Goal: Task Accomplishment & Management: Contribute content

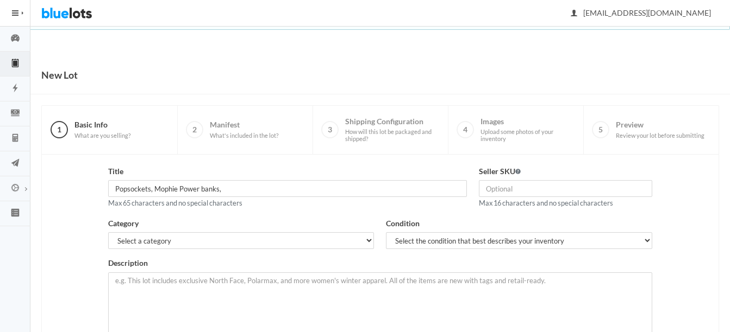
scroll to position [54, 0]
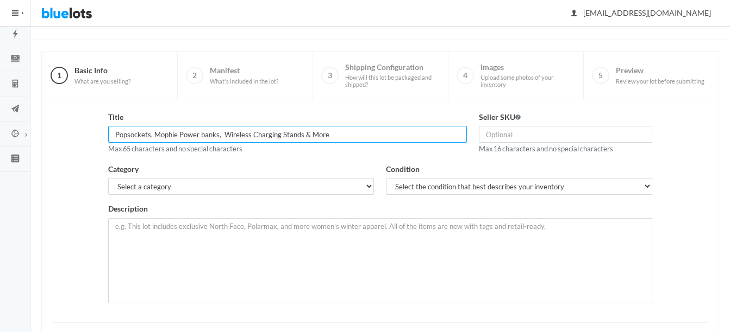
type input "Popsockets, Mophie Power banks, Wireless Charging Stands & More"
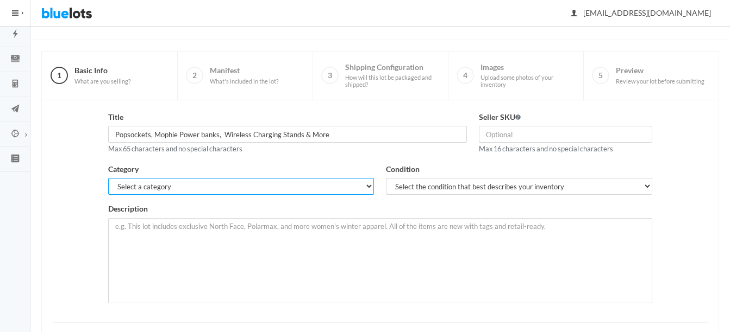
click at [276, 187] on select "Select a category Electronics Clothing, Shoes & Accessories Appliances Home & G…" at bounding box center [241, 186] width 266 height 17
select select "1"
click at [108, 178] on select "Select a category Electronics Clothing, Shoes & Accessories Appliances Home & G…" at bounding box center [241, 186] width 266 height 17
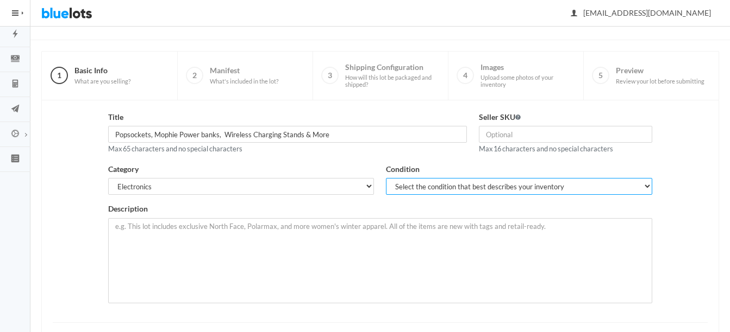
click at [413, 180] on select "Select the condition that best describes your inventory Brand New Shelf Pulls C…" at bounding box center [519, 186] width 266 height 17
select select "1"
click at [386, 178] on select "Select the condition that best describes your inventory Brand New Shelf Pulls C…" at bounding box center [519, 186] width 266 height 17
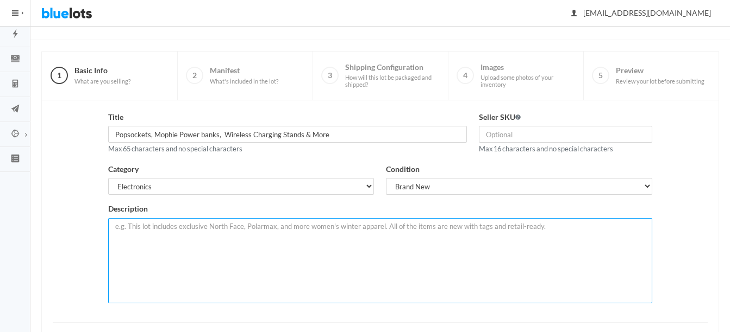
click at [323, 236] on textarea at bounding box center [379, 260] width 543 height 85
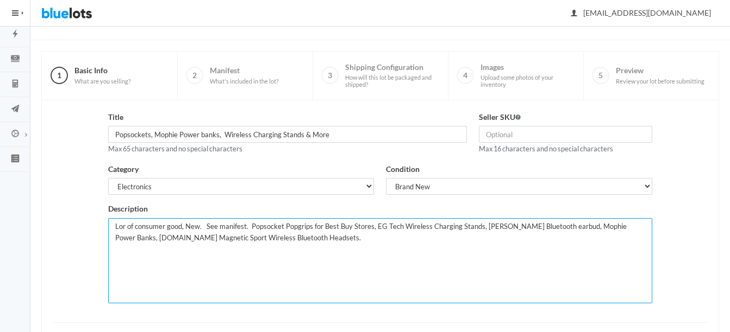
click at [205, 227] on textarea "Lor of consumer good, New. See manifest. Popsocket Popgrips for Best Buy Stores…" at bounding box center [379, 260] width 543 height 85
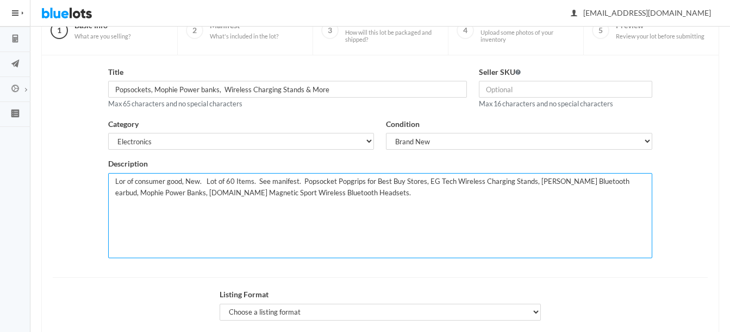
scroll to position [159, 0]
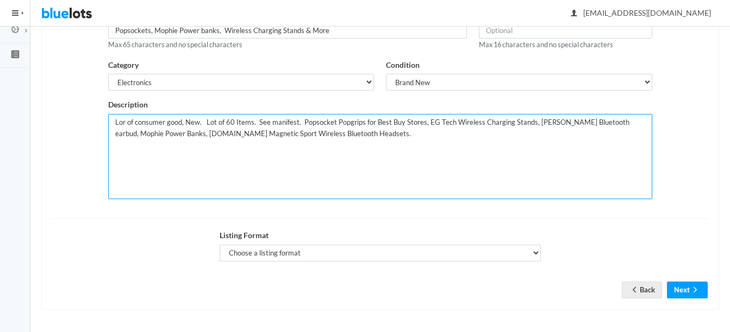
type textarea "Lor of consumer good, New. Lot of 60 Items. See manifest. Popsocket Popgrips fo…"
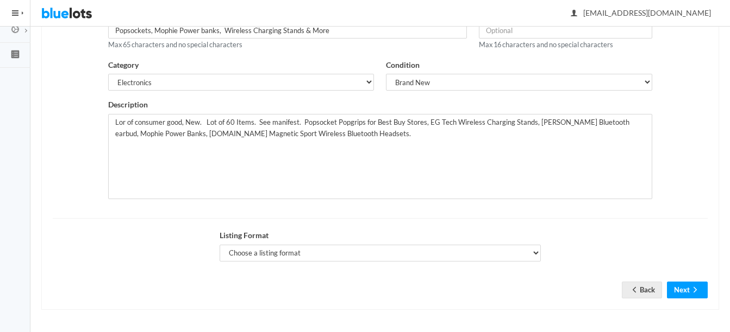
click at [248, 261] on div "Listing Format Choose a listing format Auction Buy Now" at bounding box center [380, 250] width 334 height 40
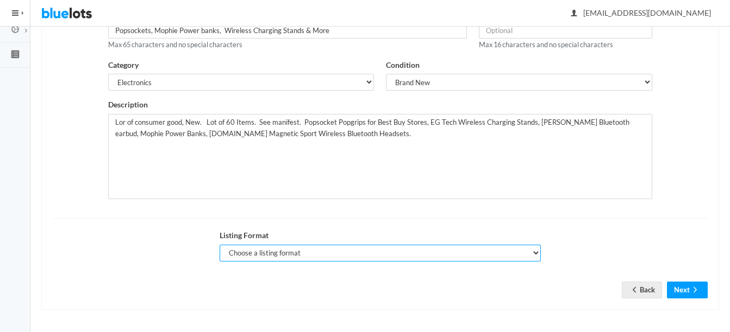
click at [249, 256] on select "Choose a listing format Auction Buy Now" at bounding box center [380, 253] width 322 height 17
select select "true"
click at [219, 245] on select "Choose a listing format Auction Buy Now" at bounding box center [380, 253] width 322 height 17
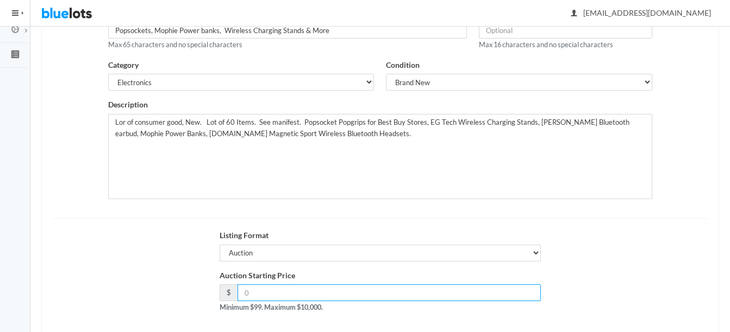
click at [263, 291] on input "number" at bounding box center [389, 293] width 304 height 17
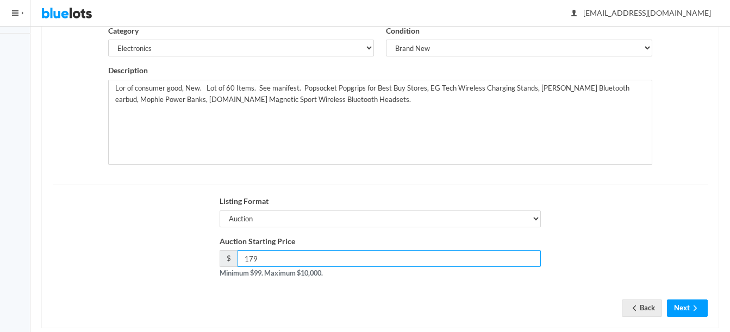
scroll to position [211, 0]
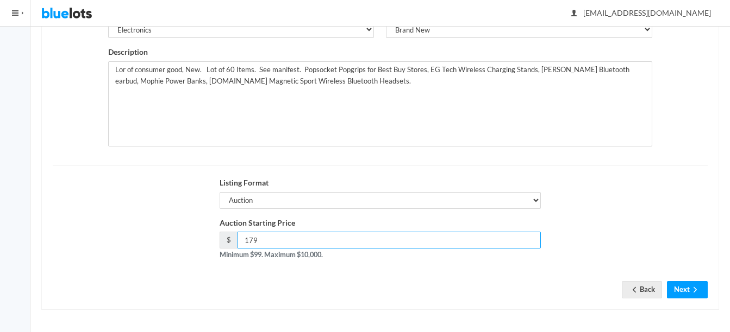
type input "179"
click at [681, 293] on button "Next" at bounding box center [687, 289] width 41 height 17
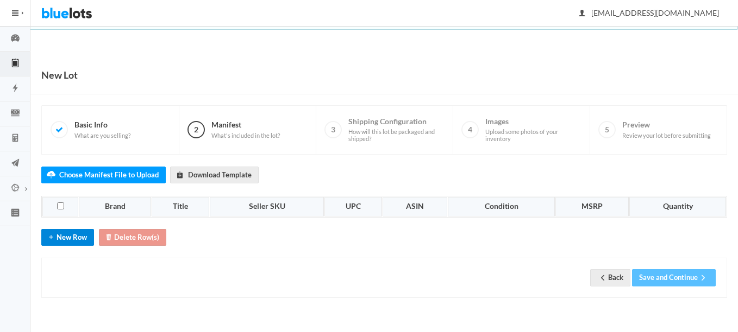
click at [56, 238] on icon "add" at bounding box center [51, 237] width 11 height 9
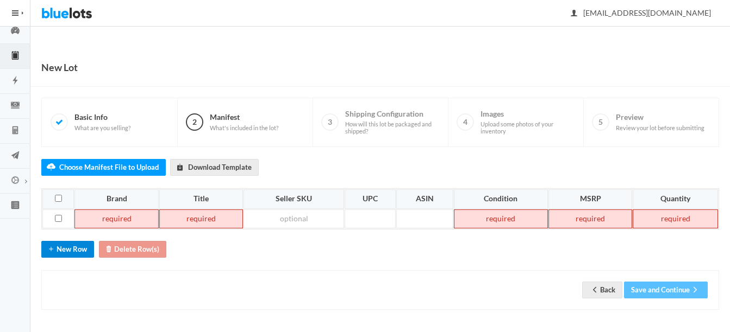
click at [66, 246] on button "New Row" at bounding box center [67, 249] width 53 height 17
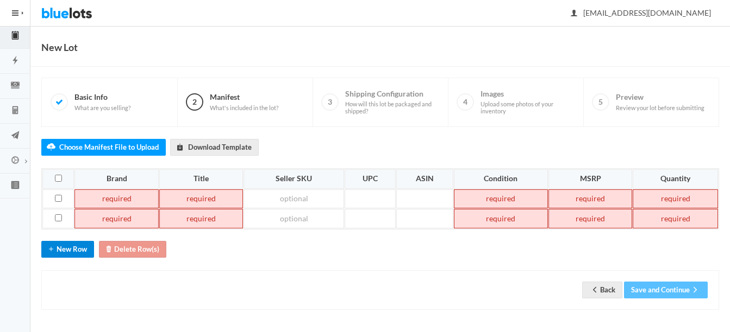
click at [77, 253] on button "New Row" at bounding box center [67, 249] width 53 height 17
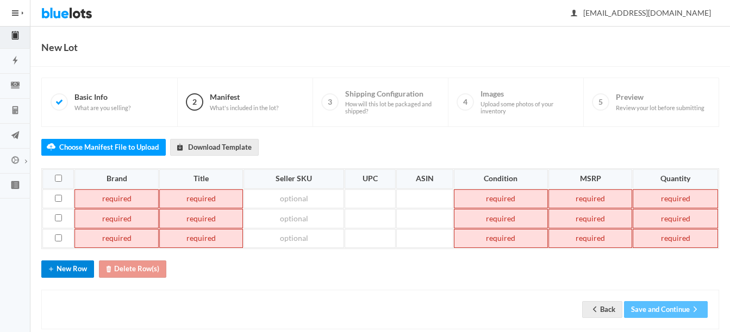
scroll to position [47, 0]
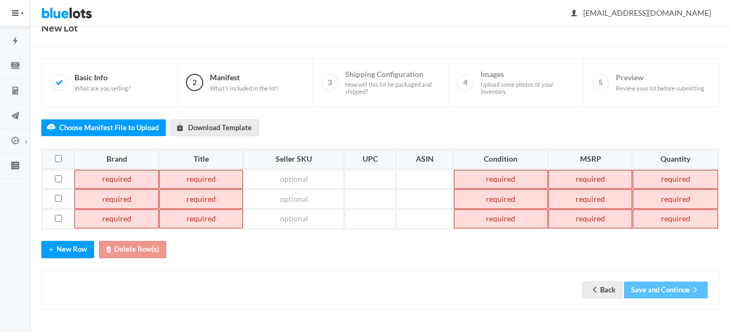
click at [102, 180] on td at bounding box center [116, 180] width 84 height 20
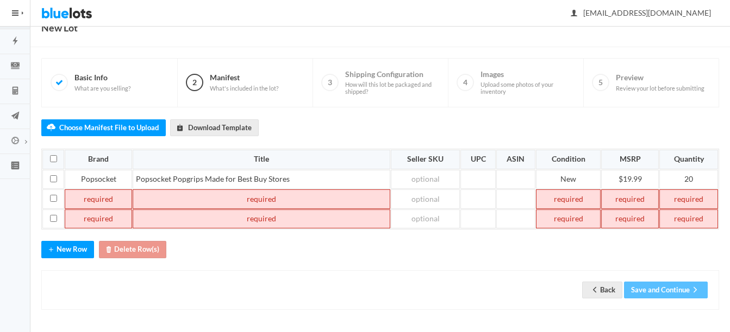
click at [104, 196] on td at bounding box center [98, 200] width 67 height 20
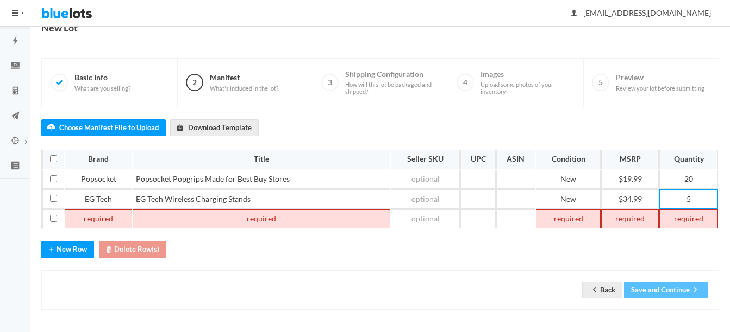
click at [100, 218] on td at bounding box center [98, 220] width 67 height 20
click at [241, 217] on td at bounding box center [261, 220] width 257 height 20
paste td
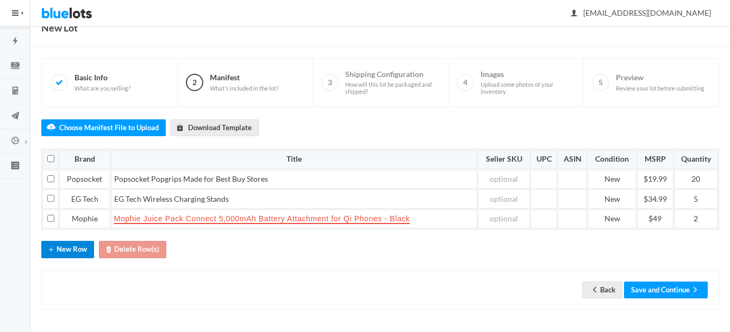
click at [73, 253] on button "New Row" at bounding box center [67, 249] width 53 height 17
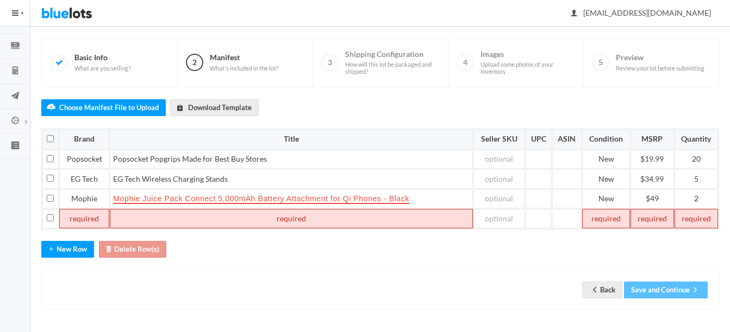
click at [99, 219] on td at bounding box center [84, 219] width 50 height 20
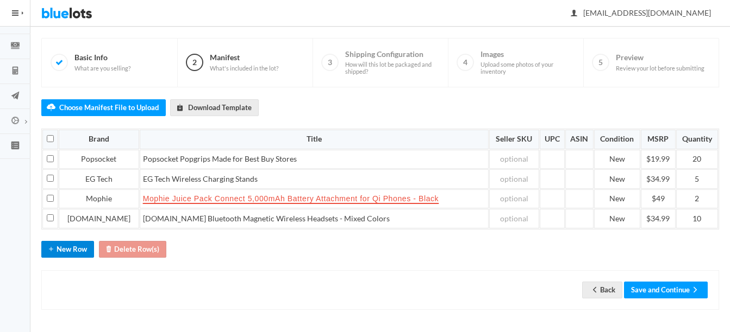
click at [69, 252] on button "New Row" at bounding box center [67, 249] width 53 height 17
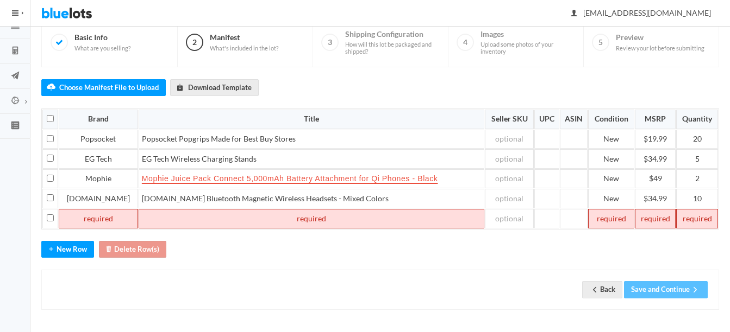
paste td
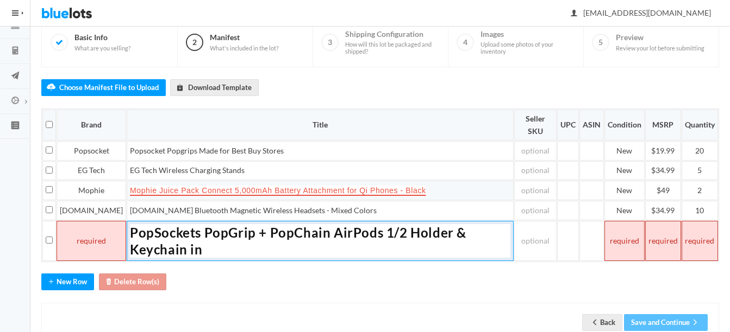
scroll to position [99, 0]
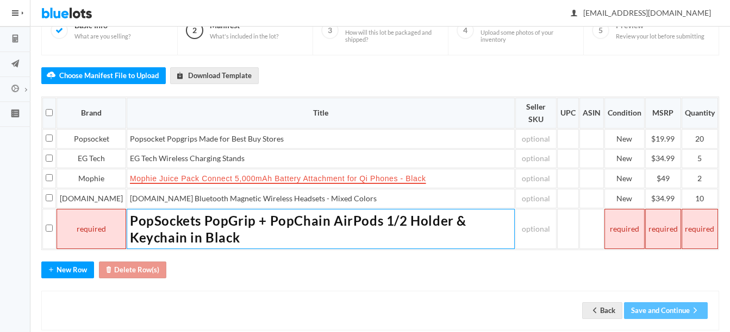
click at [83, 234] on td at bounding box center [91, 229] width 70 height 40
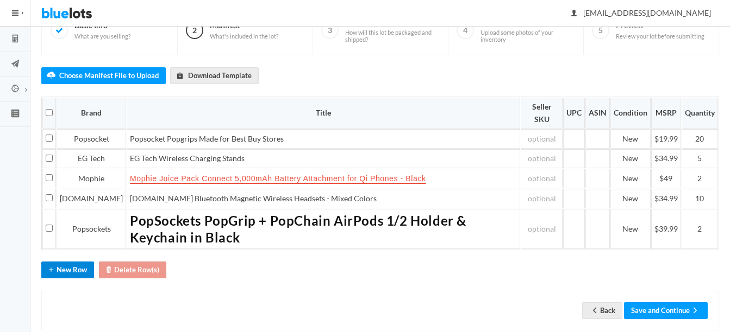
drag, startPoint x: 66, startPoint y: 272, endPoint x: 114, endPoint y: 279, distance: 48.2
click at [66, 272] on button "New Row" at bounding box center [67, 270] width 53 height 17
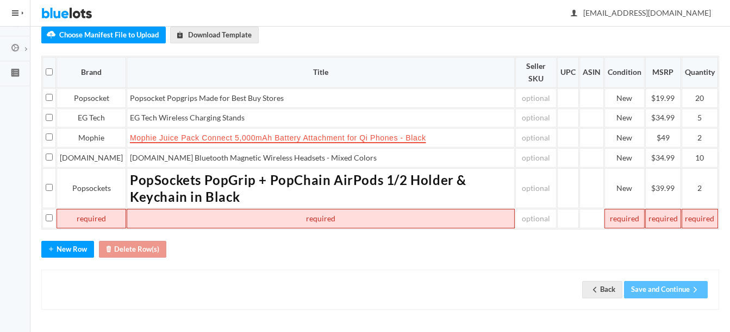
click at [90, 219] on td at bounding box center [91, 219] width 70 height 20
click at [199, 229] on td at bounding box center [321, 219] width 388 height 20
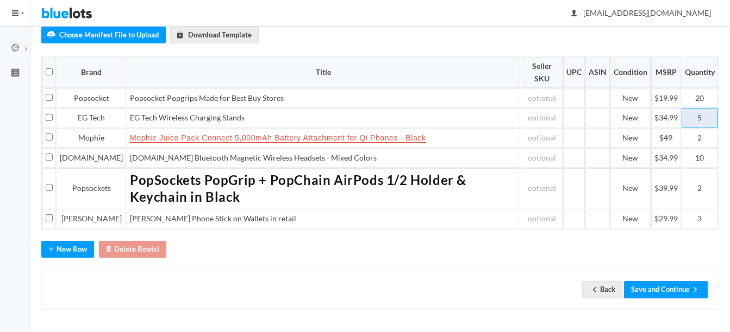
click at [707, 121] on td "5" at bounding box center [699, 119] width 36 height 20
click at [709, 163] on td "10" at bounding box center [699, 158] width 36 height 20
click at [674, 298] on button "Save and Continue" at bounding box center [666, 289] width 84 height 17
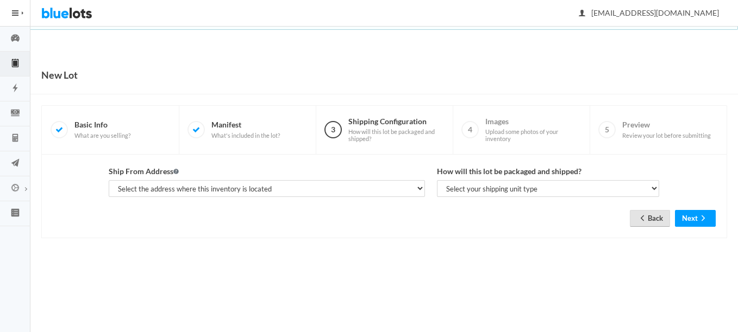
click at [648, 216] on link "Back" at bounding box center [650, 218] width 40 height 17
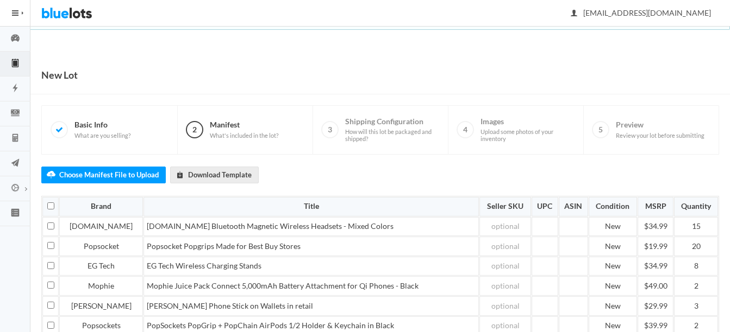
scroll to position [107, 0]
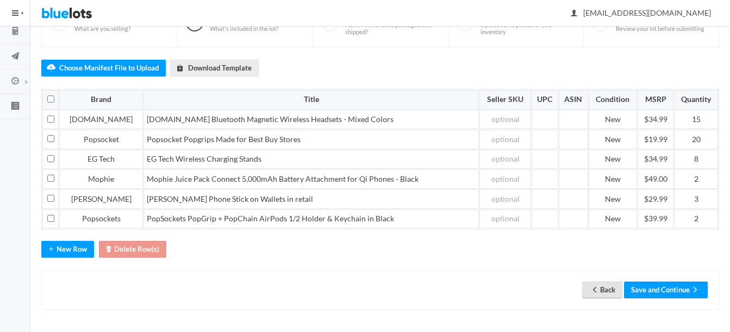
click at [603, 285] on link "Back" at bounding box center [602, 290] width 40 height 17
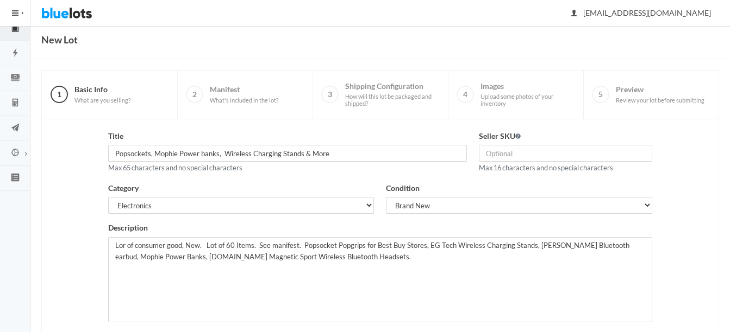
scroll to position [54, 0]
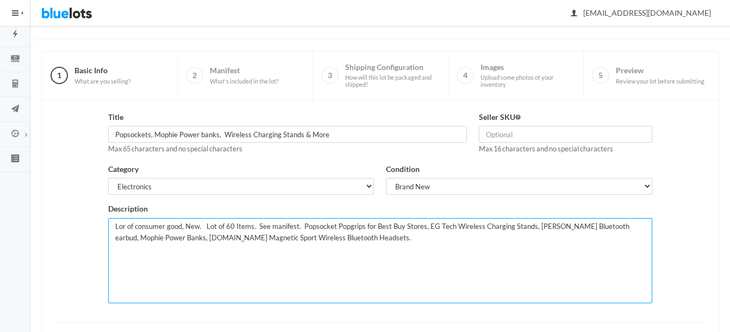
click at [228, 224] on textarea "Lor of consumer good, New. Lot of 60 Items. See manifest. Popsocket Popgrips fo…" at bounding box center [379, 260] width 543 height 85
click at [348, 238] on textarea "Lor of consumer good, New. Lot of 60 Items. See manifest. Popsocket Popgrips fo…" at bounding box center [379, 260] width 543 height 85
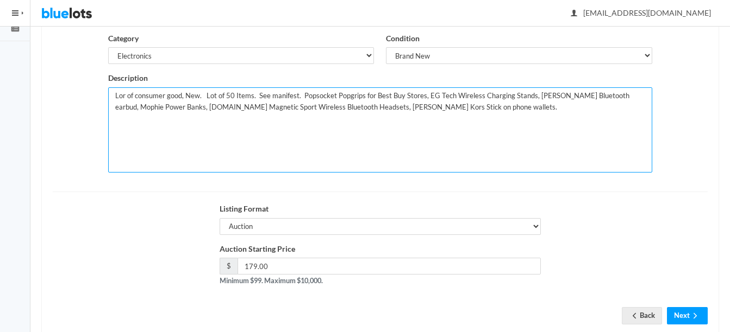
scroll to position [211, 0]
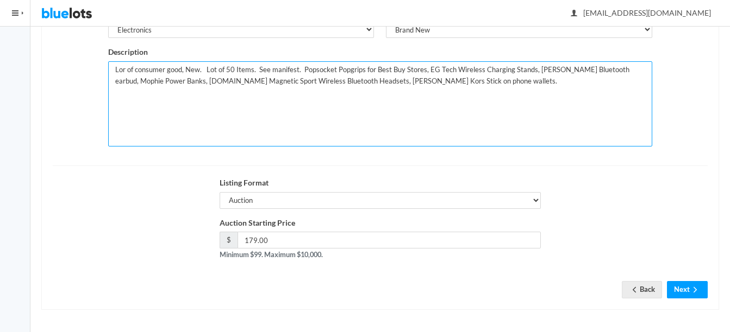
type textarea "Lor of consumer good, New. Lot of 50 Items. See manifest. Popsocket Popgrips fo…"
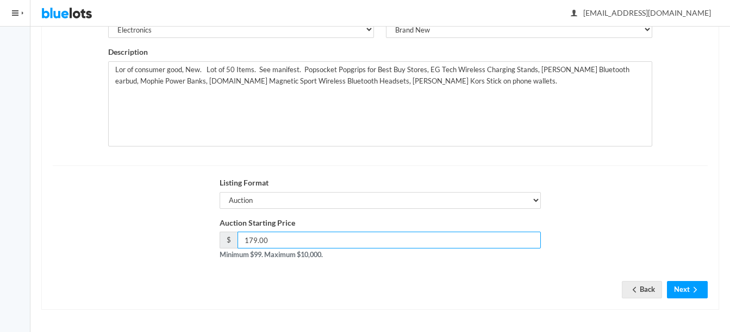
click at [253, 241] on input "179.00" at bounding box center [389, 240] width 304 height 17
type input "169.00"
click at [697, 289] on icon "arrow forward" at bounding box center [694, 290] width 11 height 9
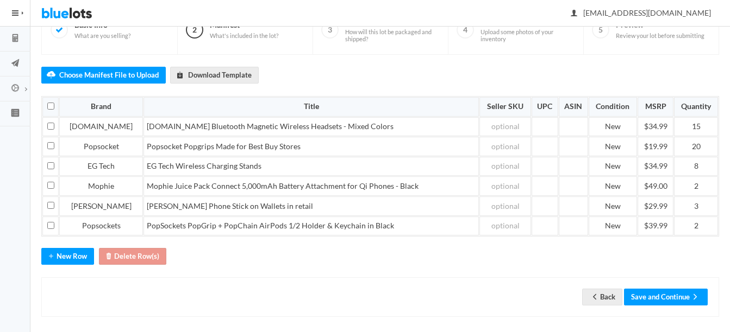
scroll to position [107, 0]
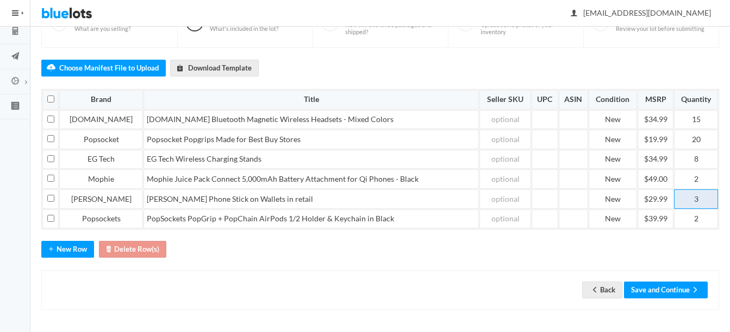
click at [707, 199] on td "3" at bounding box center [696, 200] width 44 height 20
click at [677, 252] on div "Choose Manifest File to Upload Download Template Brand Title Seller SKU UPC ASI…" at bounding box center [379, 179] width 677 height 263
click at [701, 137] on td "20" at bounding box center [696, 140] width 44 height 20
click at [703, 249] on div "Choose Manifest File to Upload Download Template Brand Title Seller SKU UPC ASI…" at bounding box center [379, 179] width 677 height 263
click at [702, 121] on td "15" at bounding box center [696, 120] width 44 height 20
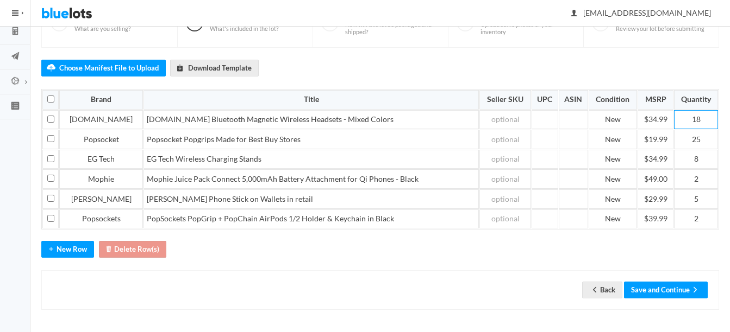
click at [694, 257] on div "Choose Manifest File to Upload Download Template Brand Title Seller SKU UPC ASI…" at bounding box center [379, 179] width 677 height 263
click at [689, 282] on button "Save and Continue" at bounding box center [666, 290] width 84 height 17
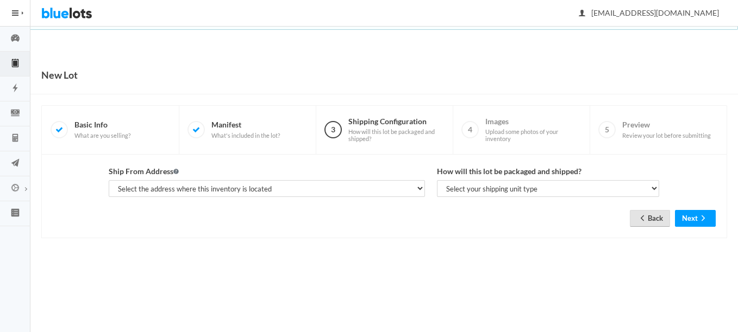
click at [650, 220] on link "Back" at bounding box center [650, 218] width 40 height 17
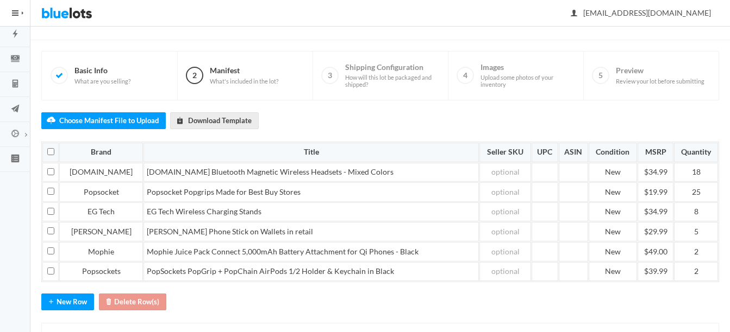
scroll to position [107, 0]
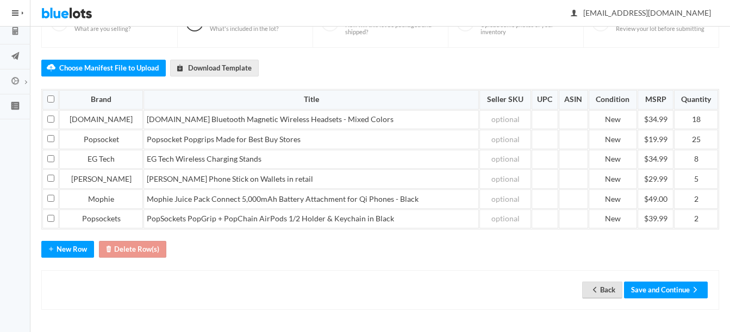
click at [606, 288] on link "Back" at bounding box center [602, 290] width 40 height 17
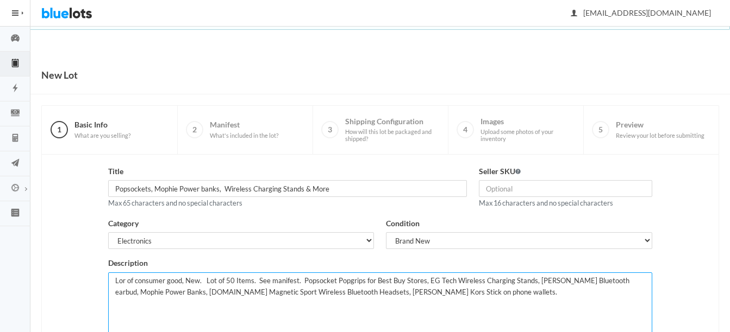
click at [453, 296] on textarea "Lor of consumer good, New. Lot of 50 Items. See manifest. Popsocket Popgrips fo…" at bounding box center [379, 315] width 543 height 85
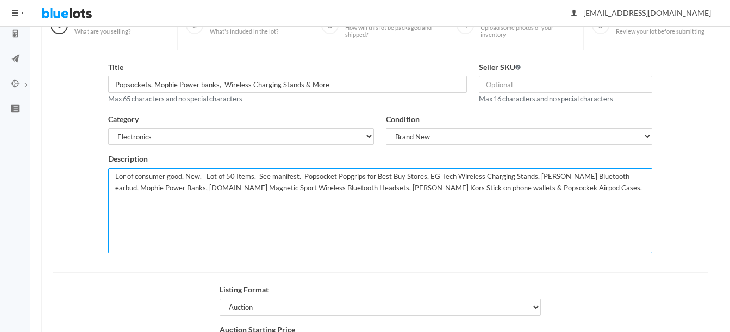
scroll to position [109, 0]
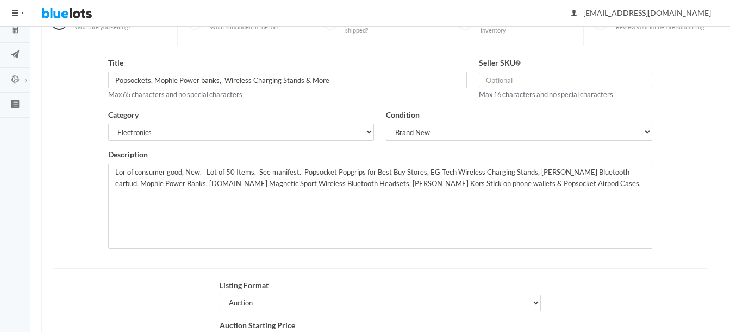
click at [678, 193] on div "Title Popsockets, Mophie Power banks, Wireless Charging Stands & More Max 65 ch…" at bounding box center [380, 157] width 667 height 200
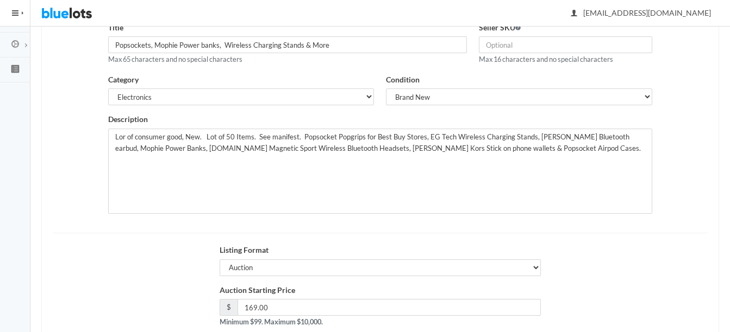
scroll to position [163, 0]
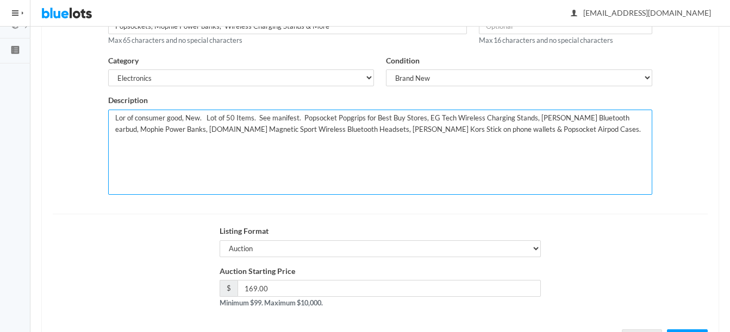
click at [228, 117] on textarea "Lor of consumer good, New. Lot of 50 Items. See manifest. Popsocket Popgrips fo…" at bounding box center [379, 152] width 543 height 85
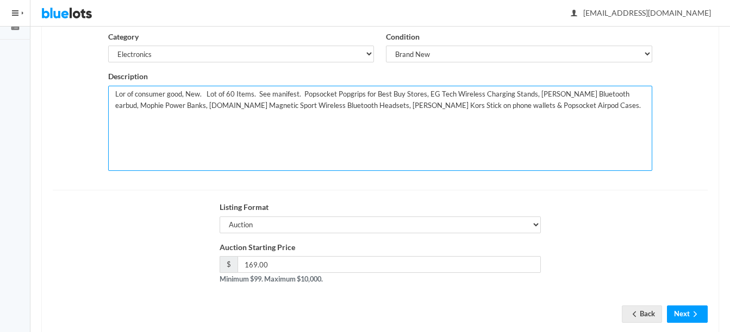
scroll to position [211, 0]
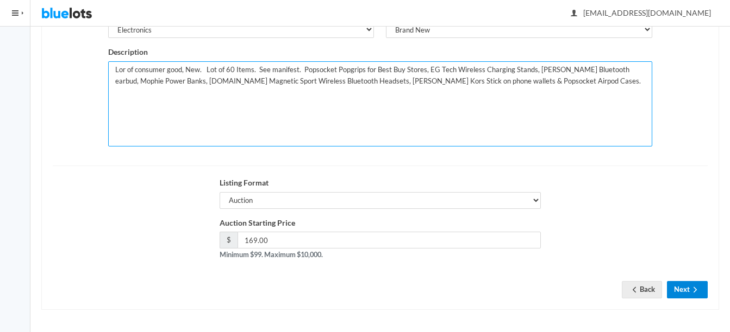
type textarea "Lor of consumer good, New. Lot of 60 Items. See manifest. Popsocket Popgrips fo…"
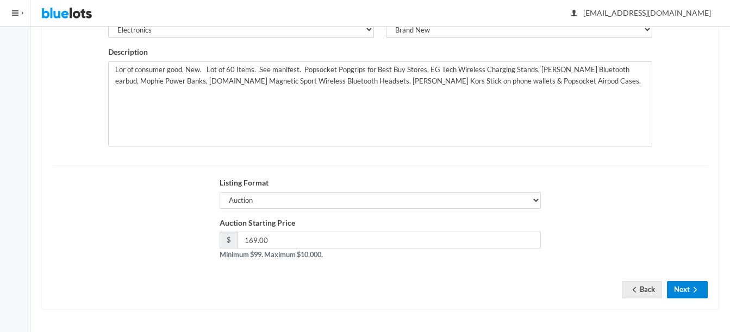
click at [687, 284] on button "Next" at bounding box center [687, 289] width 41 height 17
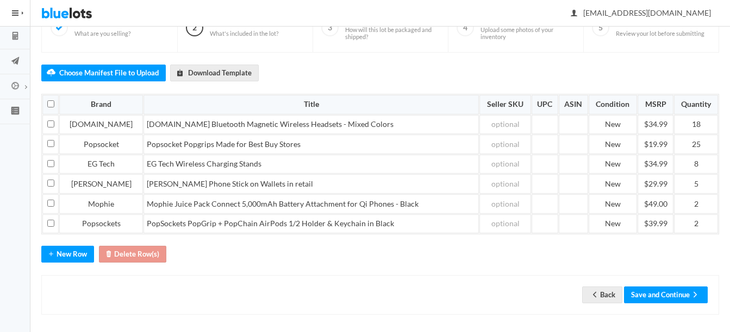
scroll to position [107, 0]
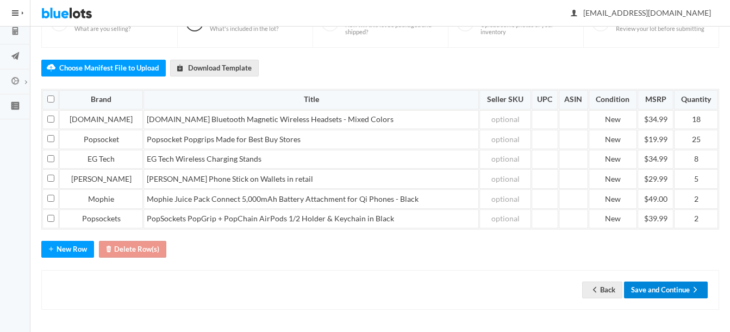
click at [666, 290] on button "Save and Continue" at bounding box center [666, 290] width 84 height 17
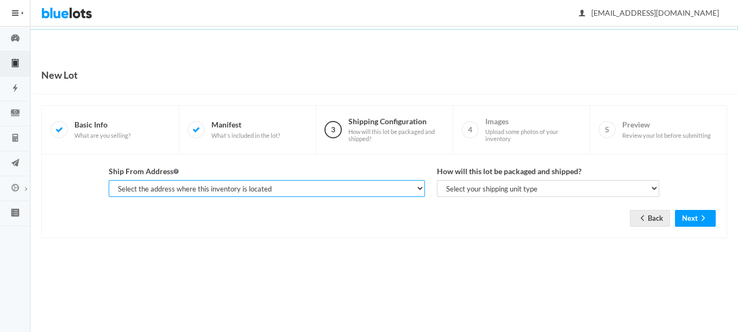
click at [305, 191] on select "Select the address where this inventory is located Premier Liquidatores, [STREE…" at bounding box center [267, 188] width 316 height 17
select select "25095"
click at [109, 180] on select "Select the address where this inventory is located Premier Liquidatores, [STREE…" at bounding box center [267, 188] width 316 height 17
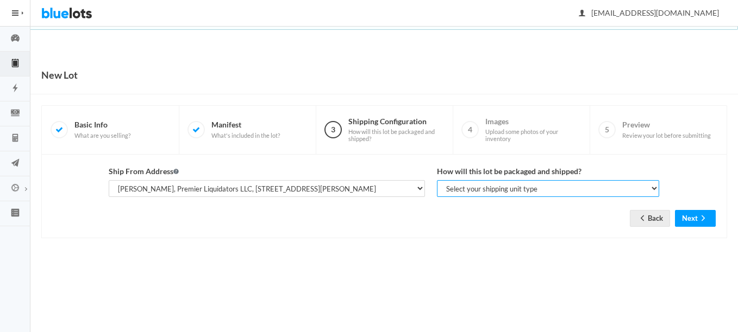
click at [452, 191] on select "Select your shipping unit type Parcel Pallet Truckload" at bounding box center [548, 188] width 222 height 17
select select "parcel"
click at [437, 180] on select "Select your shipping unit type Parcel Pallet Truckload" at bounding box center [548, 188] width 222 height 17
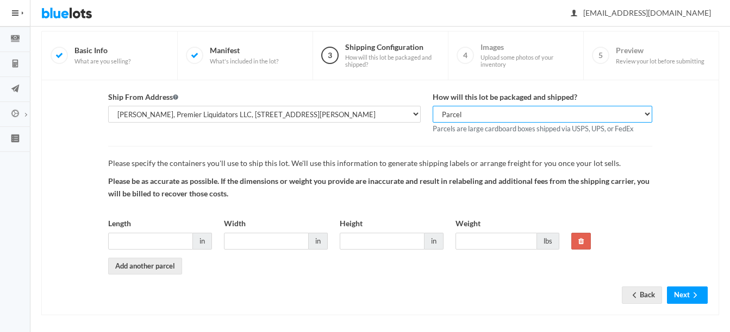
scroll to position [80, 0]
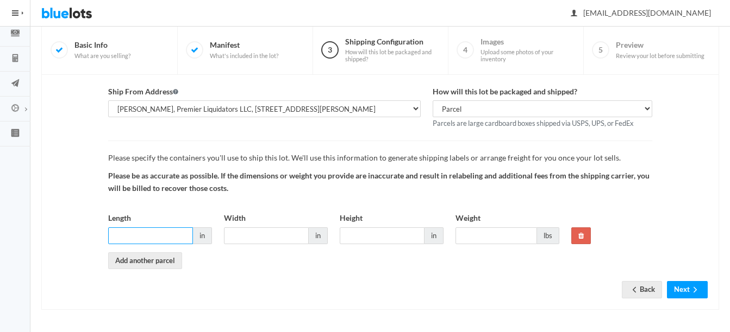
click at [160, 236] on input "Length" at bounding box center [150, 236] width 85 height 17
type input "12"
type input "10"
type input "8"
type input "10"
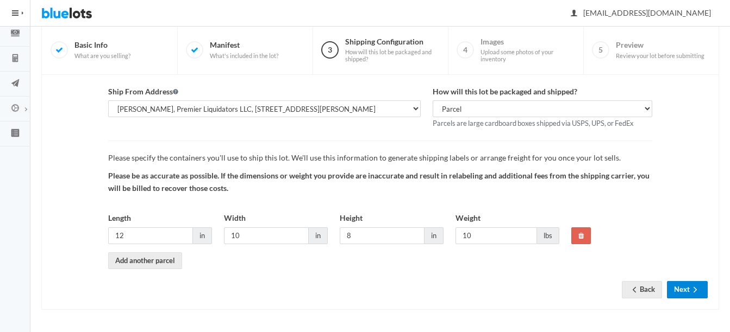
click at [684, 288] on button "Next" at bounding box center [687, 289] width 41 height 17
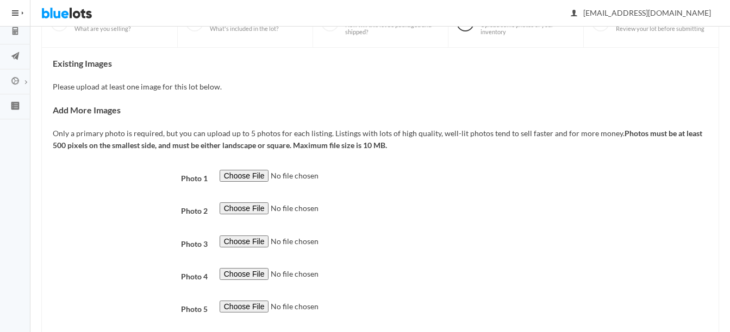
scroll to position [109, 0]
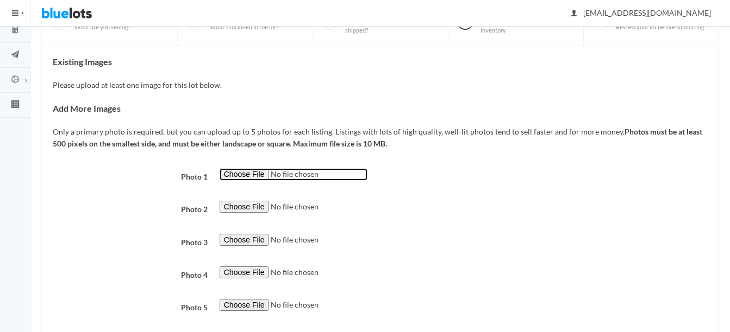
click at [233, 171] on input "file" at bounding box center [293, 174] width 148 height 12
type input "C:\fakepath\thumbnail - 2024-11-06T153256.679.jpg"
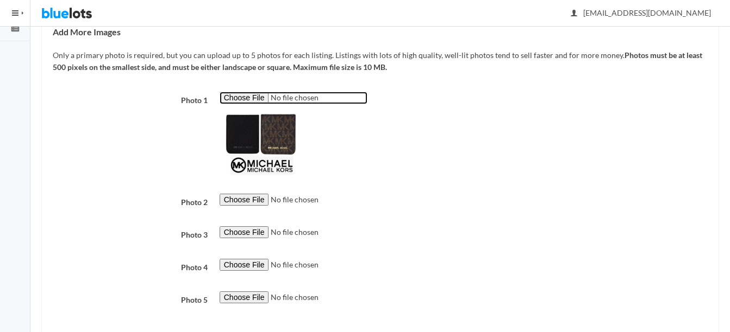
scroll to position [217, 0]
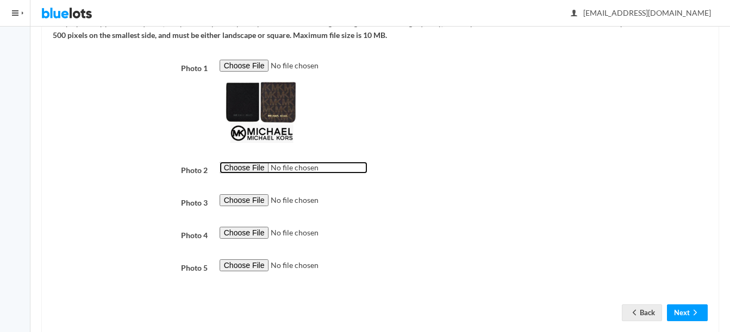
click at [235, 167] on input "file" at bounding box center [293, 168] width 148 height 12
type input "C:\fakepath\thumbnail (1).jpg"
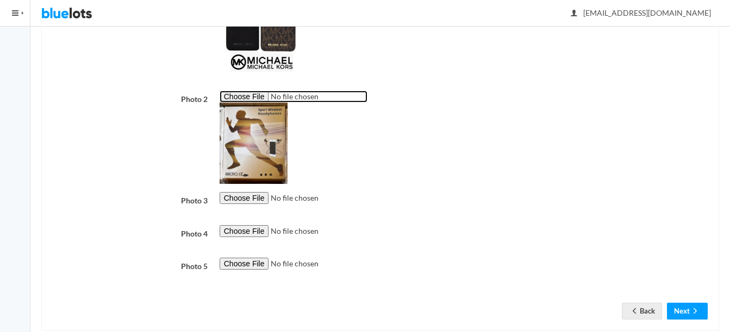
scroll to position [310, 0]
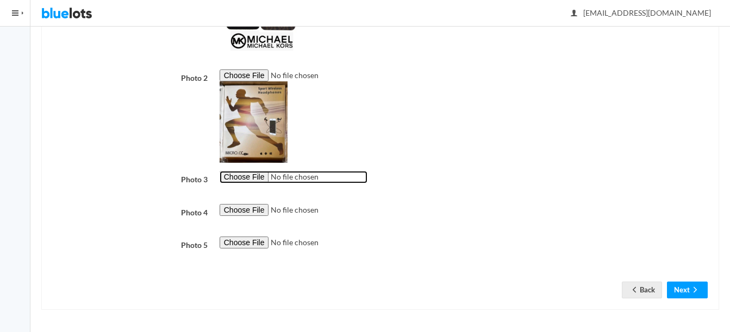
click at [252, 180] on input "file" at bounding box center [293, 177] width 148 height 12
type input "C:\fakepath\thumbnail - 2025-04-28T115911.670.jpg"
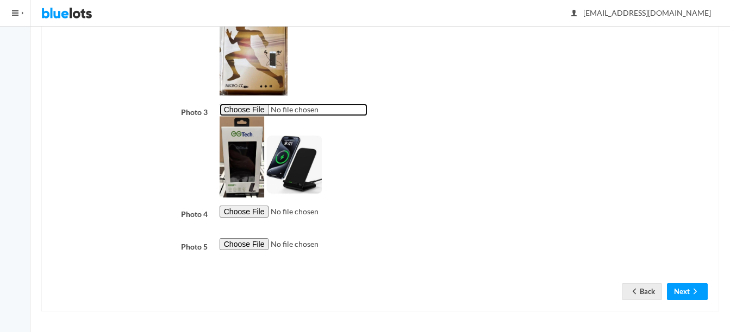
scroll to position [379, 0]
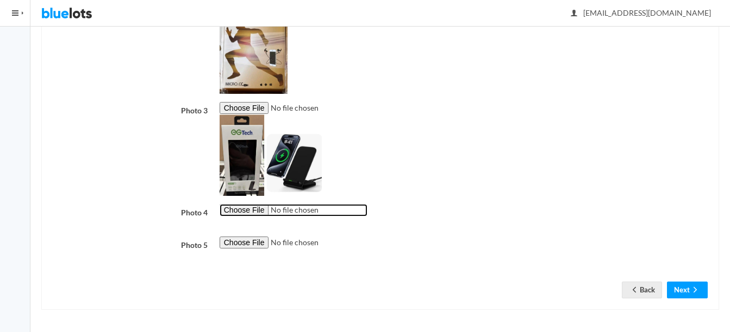
click at [242, 212] on input "file" at bounding box center [293, 210] width 148 height 12
type input "C:\fakepath\thumbnail - 2025-07-08T085844.509.jpg"
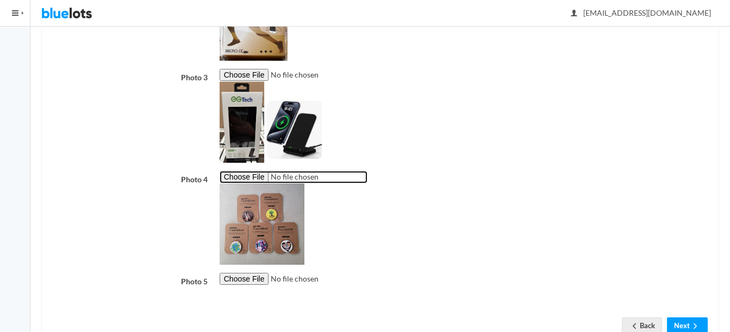
scroll to position [448, 0]
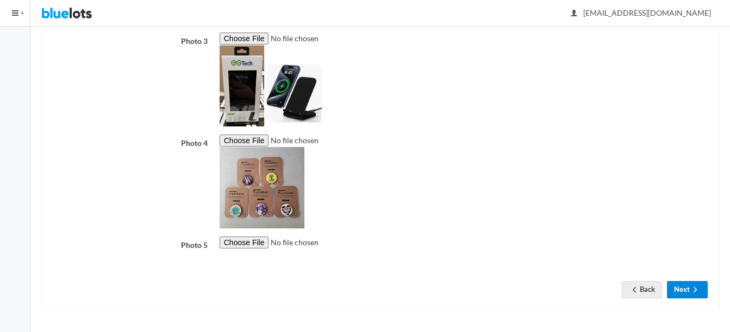
click at [690, 290] on icon "arrow forward" at bounding box center [694, 290] width 11 height 9
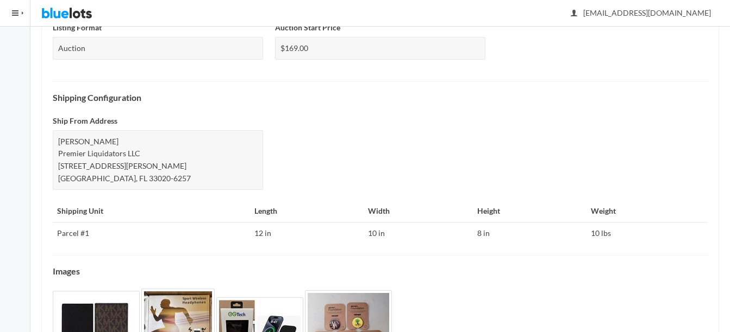
scroll to position [482, 0]
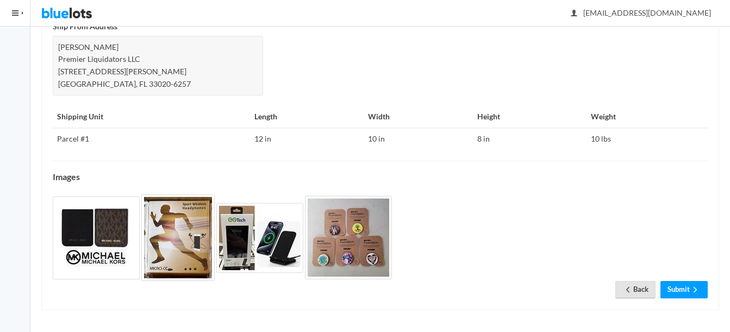
click at [636, 287] on link "Back" at bounding box center [635, 289] width 40 height 17
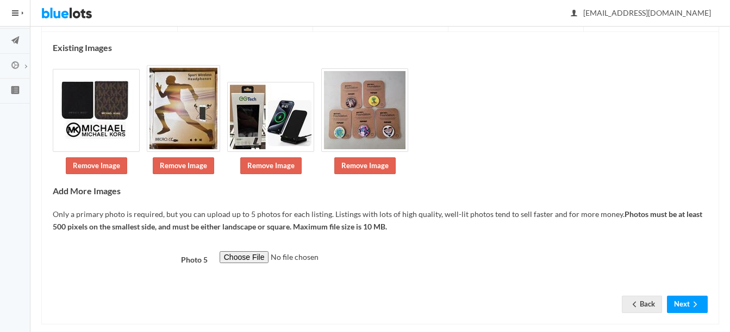
scroll to position [137, 0]
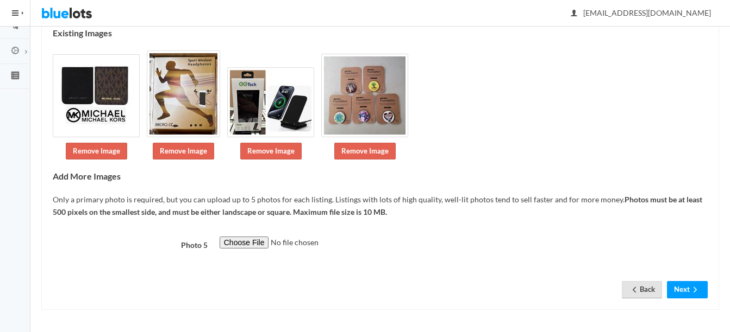
click at [642, 286] on link "Back" at bounding box center [641, 289] width 40 height 17
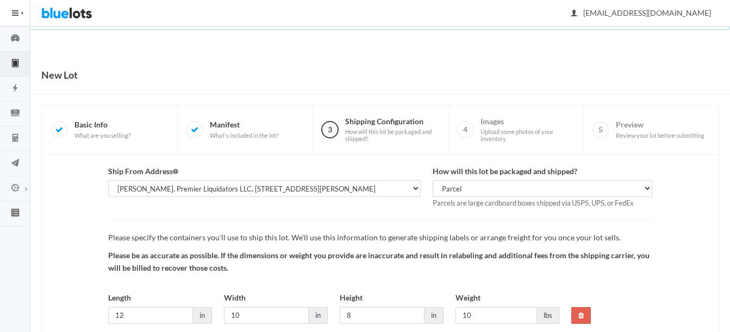
scroll to position [80, 0]
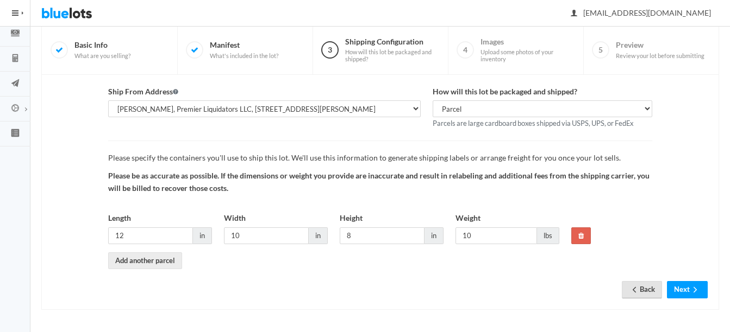
click at [640, 287] on link "Back" at bounding box center [641, 289] width 40 height 17
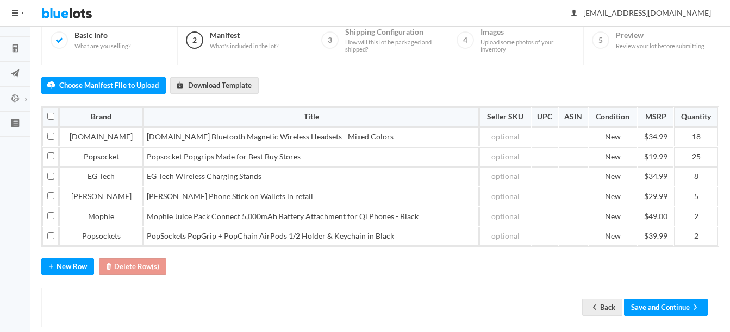
scroll to position [107, 0]
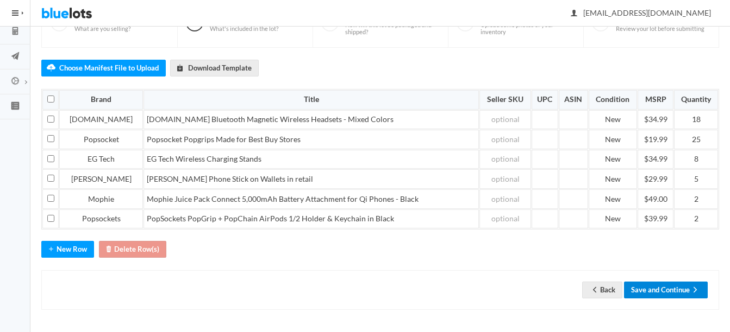
click at [663, 291] on button "Save and Continue" at bounding box center [666, 290] width 84 height 17
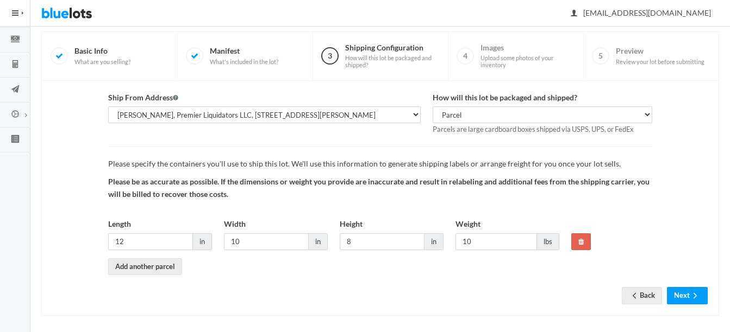
scroll to position [80, 0]
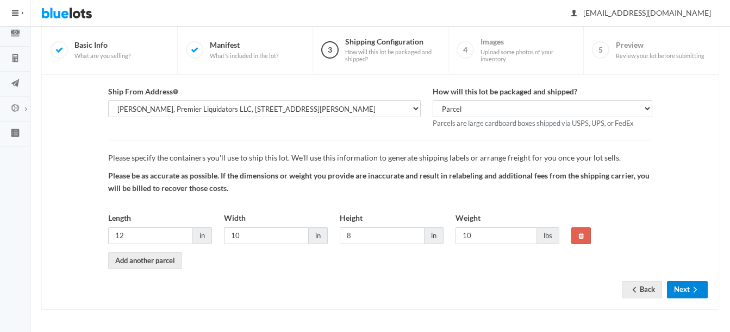
click at [687, 290] on button "Next" at bounding box center [687, 289] width 41 height 17
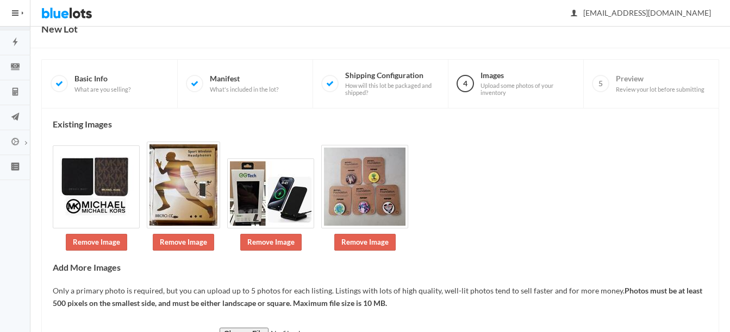
scroll to position [109, 0]
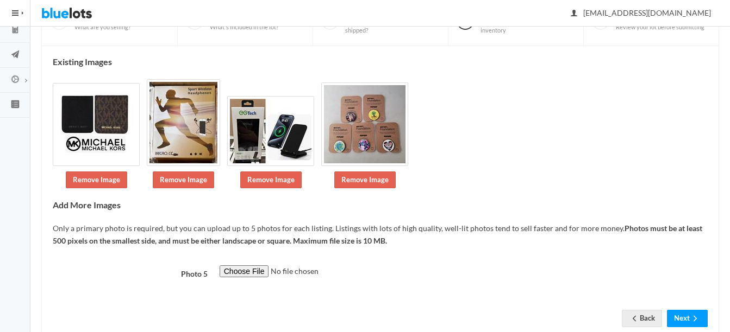
click at [244, 280] on div at bounding box center [463, 278] width 500 height 24
click at [237, 274] on input "file" at bounding box center [293, 272] width 148 height 12
type input "C:\fakepath\thumbnail (2).jpg"
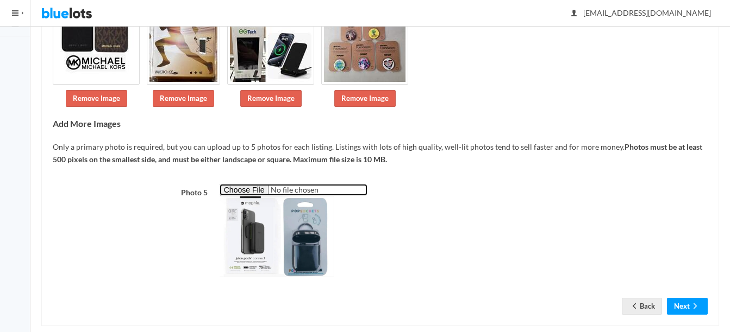
scroll to position [206, 0]
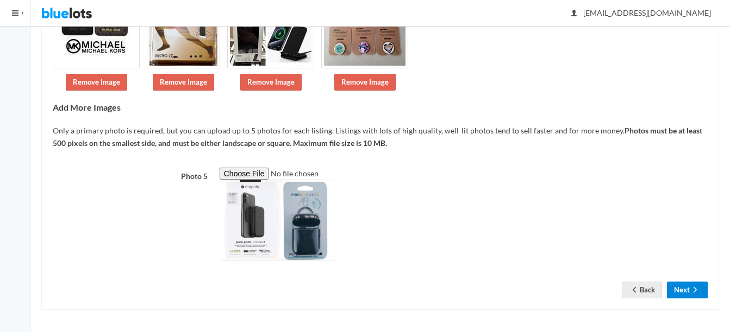
click at [687, 287] on button "Next" at bounding box center [687, 290] width 41 height 17
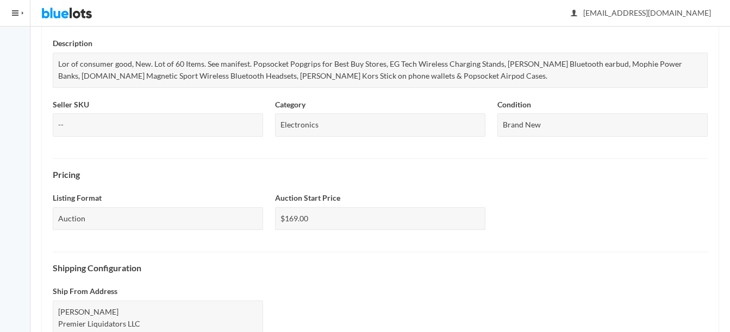
scroll to position [482, 0]
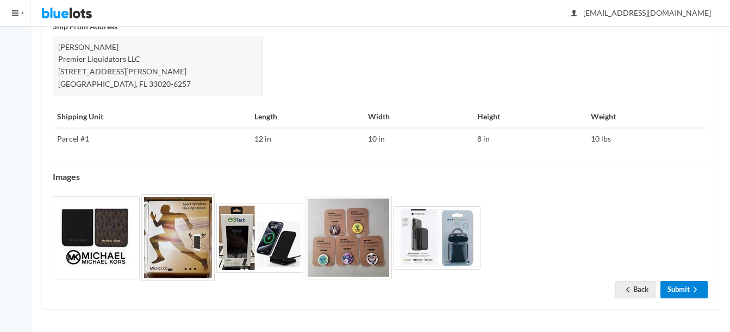
click at [677, 288] on link "Submit" at bounding box center [683, 289] width 47 height 17
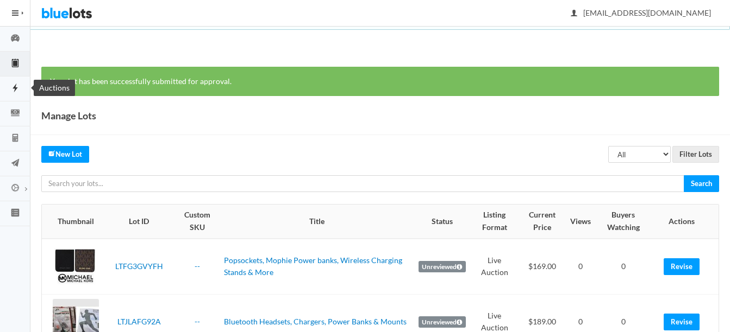
click at [16, 90] on icon "flash" at bounding box center [14, 88] width 5 height 9
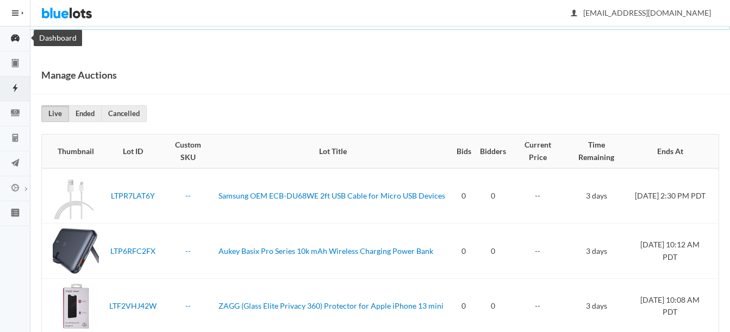
click at [14, 37] on icon "speedometer" at bounding box center [15, 38] width 9 height 8
